Goal: Task Accomplishment & Management: Use online tool/utility

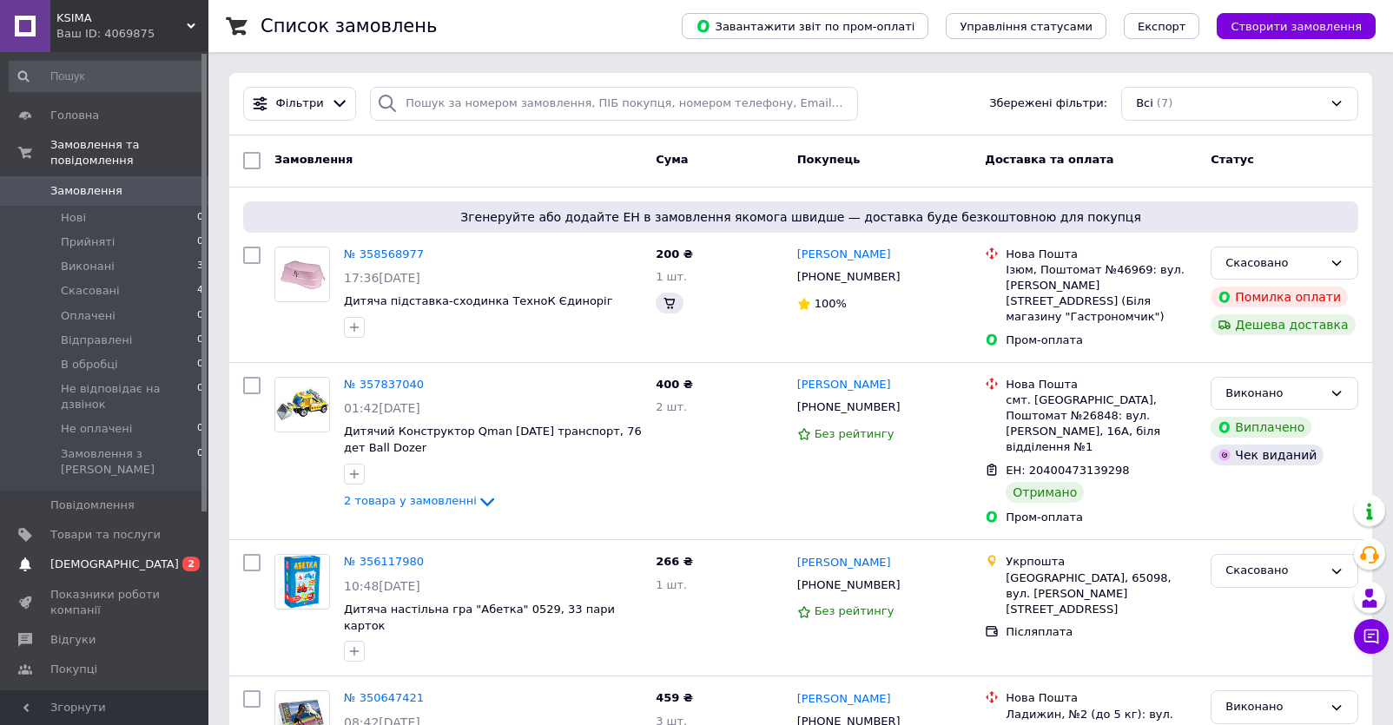
click at [134, 550] on link "[DEMOGRAPHIC_DATA] 0 2" at bounding box center [107, 565] width 214 height 30
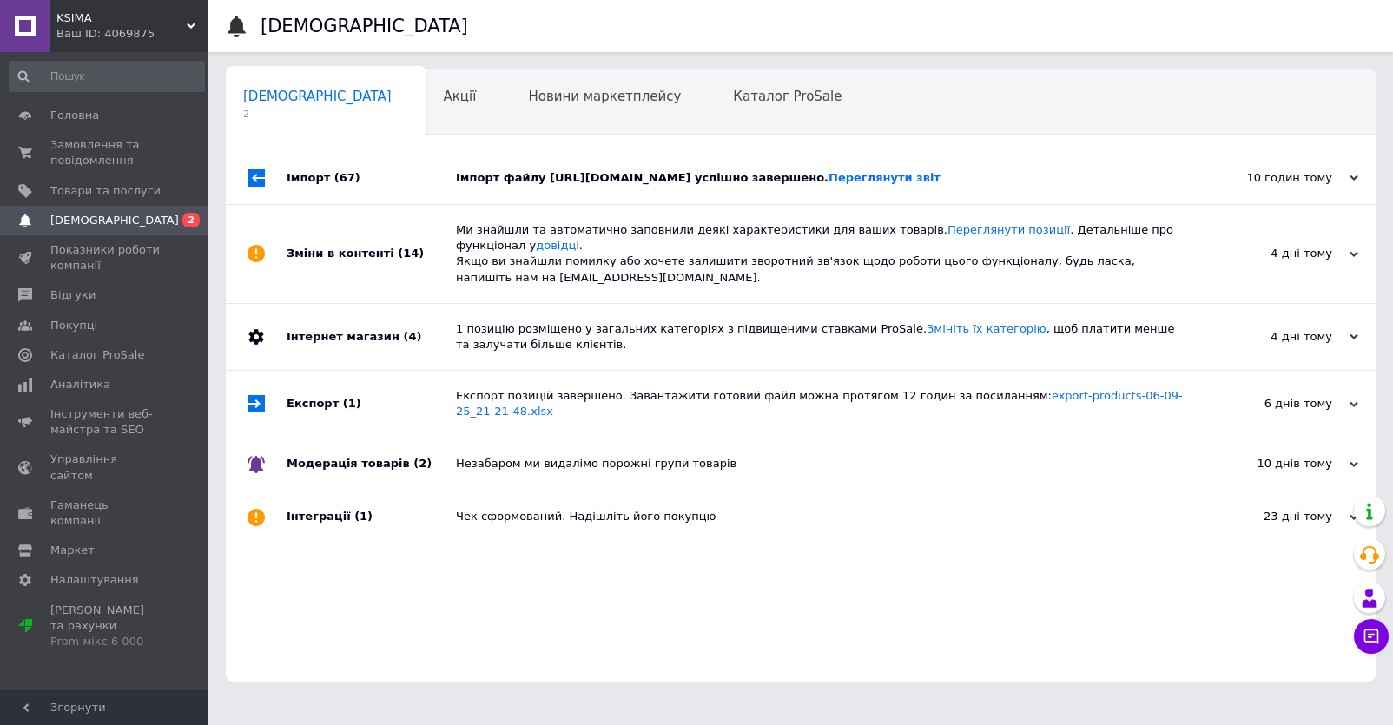
click at [708, 186] on div "Імпорт файлу [URL][DOMAIN_NAME] успішно завершено. Переглянути звіт" at bounding box center [820, 178] width 729 height 16
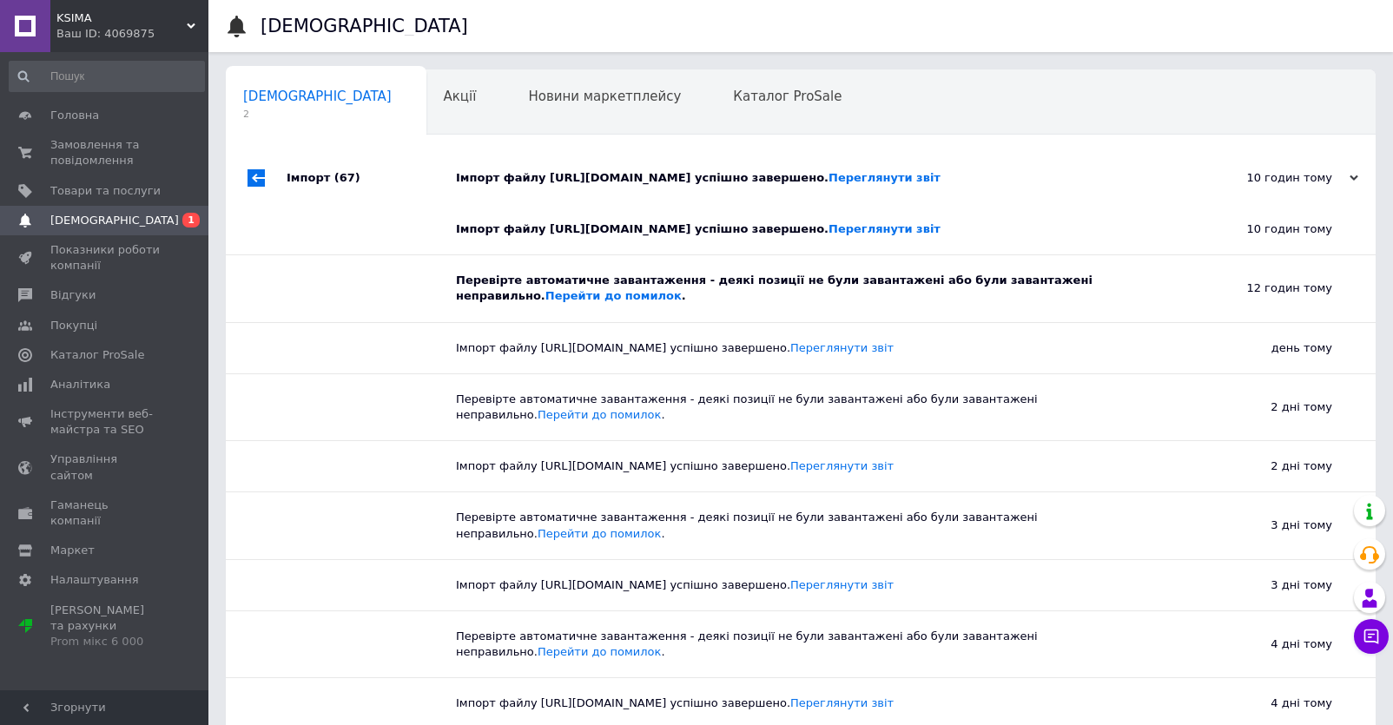
click at [665, 321] on div "Перевірте автоматичне завантаження - деякі позиції не були завантажені або були…" at bounding box center [807, 288] width 703 height 66
click at [673, 186] on div "Імпорт файлу [URL][DOMAIN_NAME] успішно завершено. Переглянути звіт" at bounding box center [820, 178] width 729 height 16
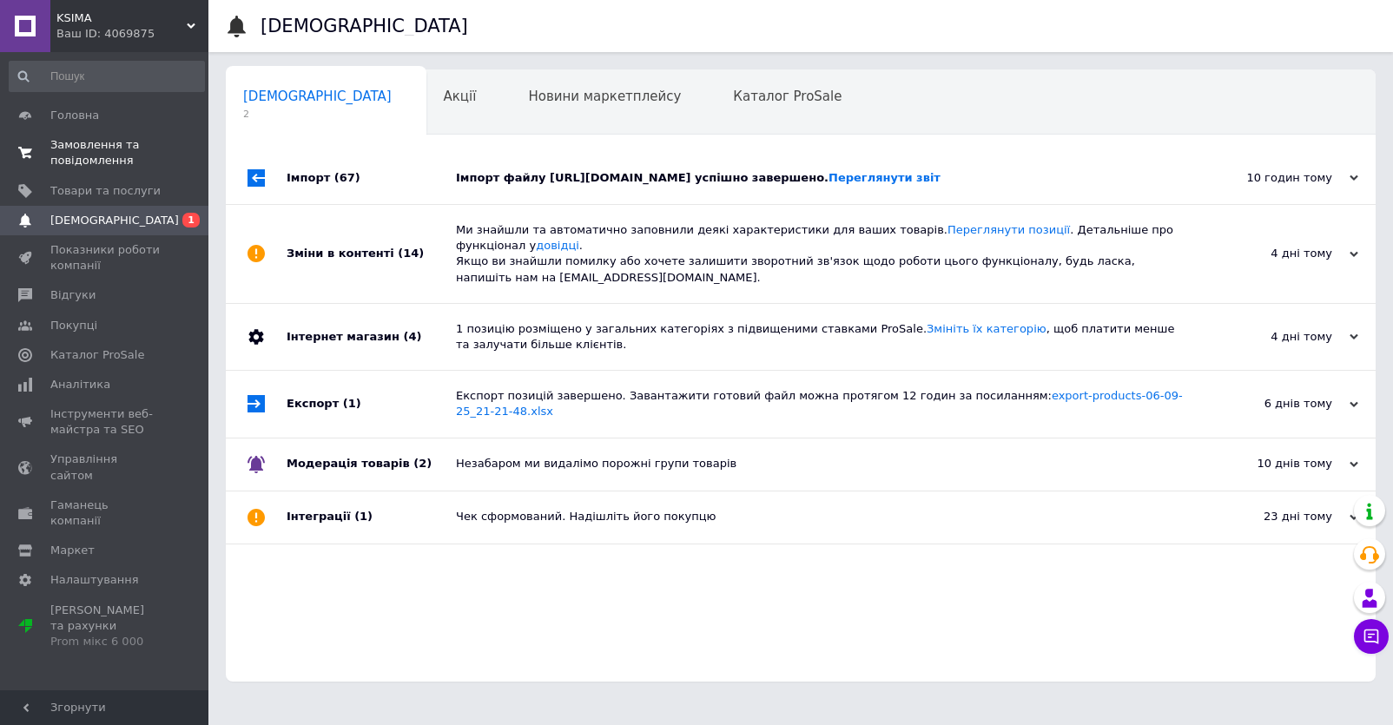
click at [96, 149] on span "Замовлення та повідомлення" at bounding box center [105, 152] width 110 height 31
